Goal: Information Seeking & Learning: Find specific page/section

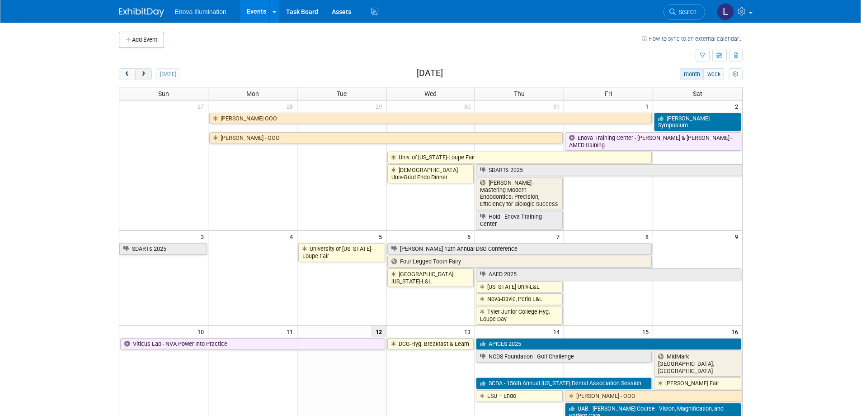
click at [145, 75] on span "next" at bounding box center [143, 74] width 7 height 6
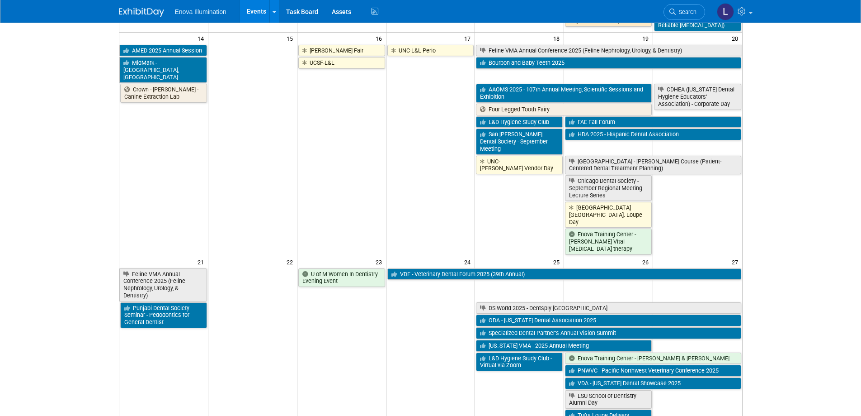
scroll to position [407, 0]
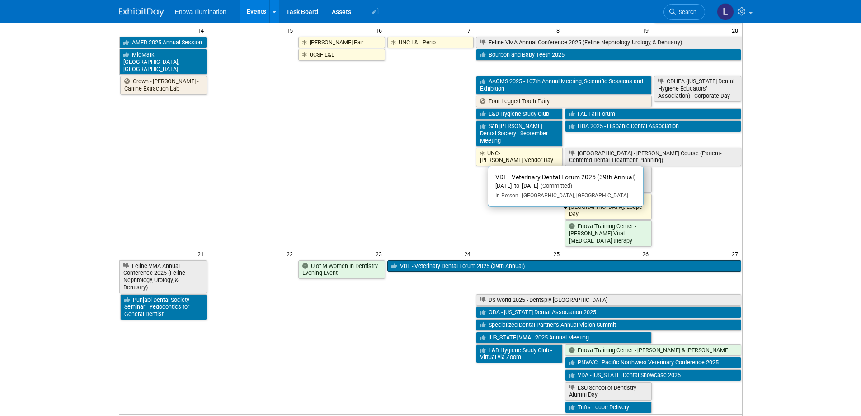
click at [426, 260] on link "VDF - Veterinary Dental Forum 2025 (39th Annual)" at bounding box center [565, 266] width 354 height 12
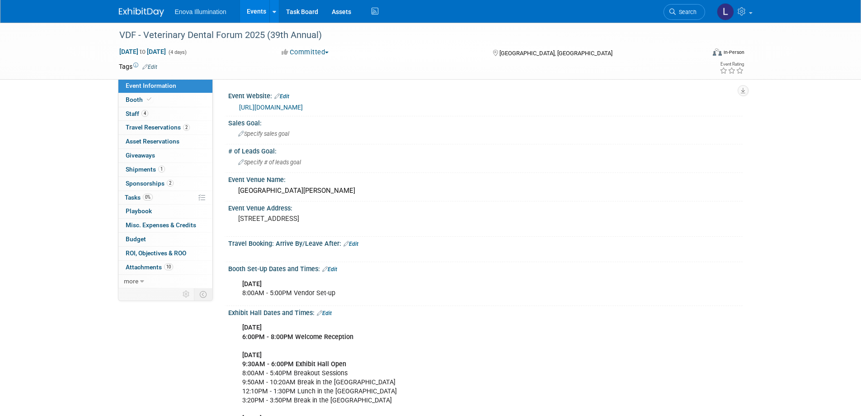
click at [279, 101] on div "https://www.veterinarydentalforum.org/" at bounding box center [485, 106] width 501 height 13
click at [275, 107] on link "https://www.veterinarydentalforum.org/" at bounding box center [271, 107] width 64 height 7
